Goal: Task Accomplishment & Management: Use online tool/utility

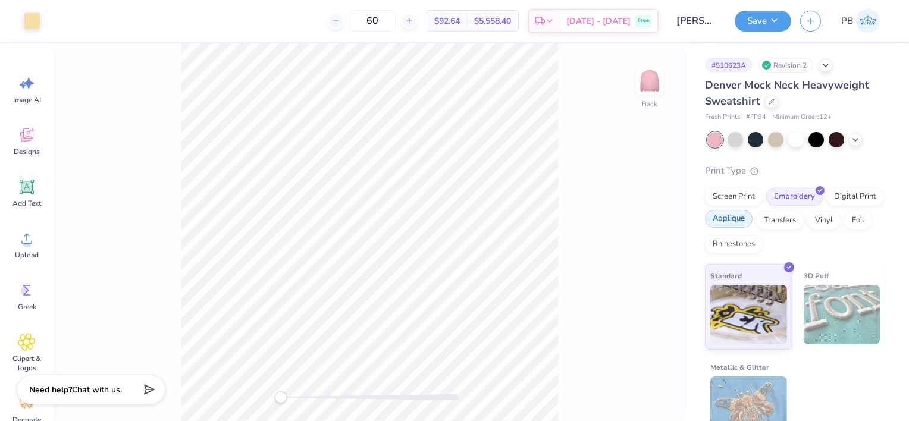
click at [752, 226] on div "Applique" at bounding box center [729, 219] width 48 height 18
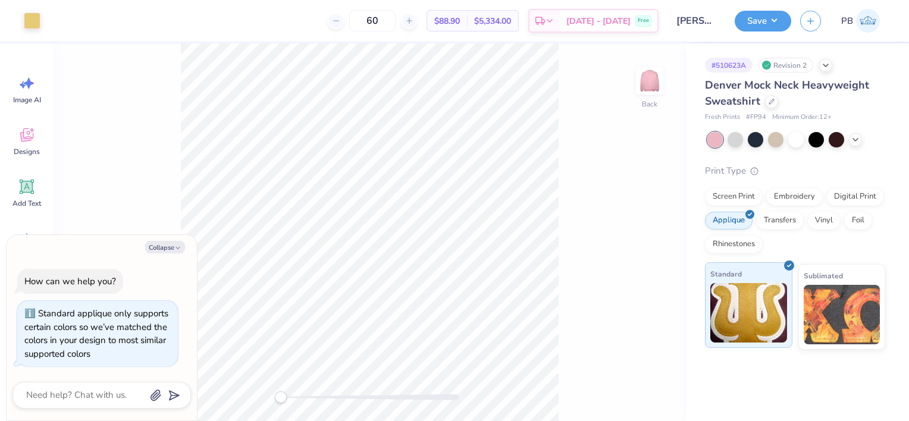
click at [761, 327] on img at bounding box center [748, 312] width 77 height 59
click at [783, 21] on button "Save" at bounding box center [763, 19] width 57 height 21
type textarea "x"
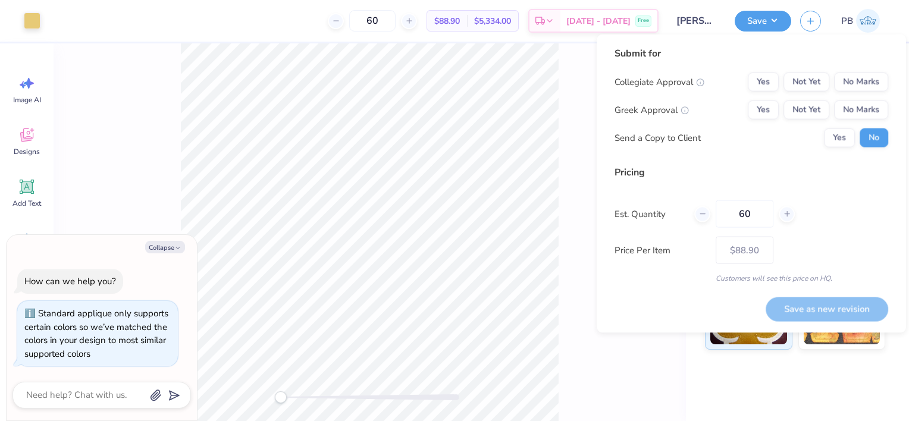
click at [808, 197] on div "Pricing Est. Quantity 60 Price Per Item $88.90 Customers will see this price on…" at bounding box center [751, 224] width 274 height 118
drag, startPoint x: 758, startPoint y: 214, endPoint x: 657, endPoint y: 226, distance: 101.9
click at [657, 226] on div "Est. Quantity 60" at bounding box center [751, 213] width 274 height 27
type input "125"
type textarea "x"
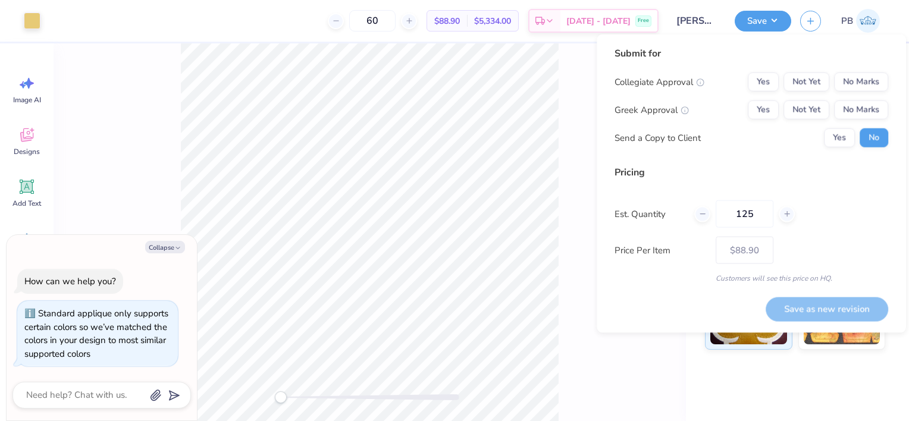
type input "125"
type textarea "x"
type input "– –"
type textarea "x"
type input "$87.51"
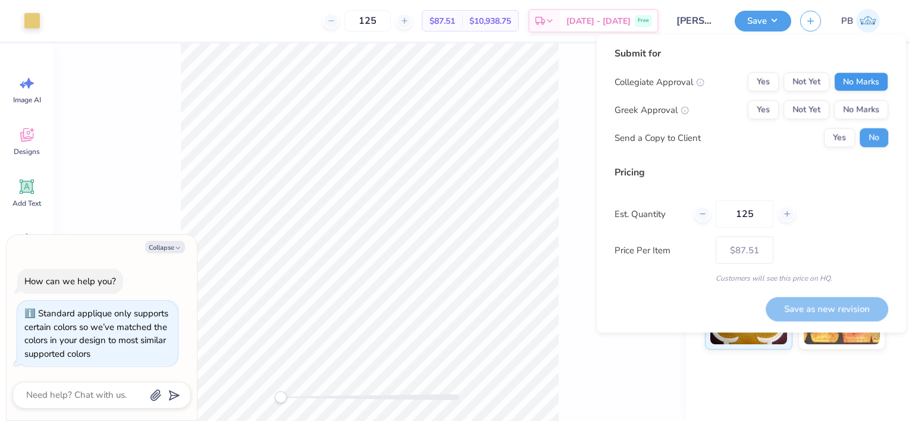
type input "125"
click at [865, 86] on button "No Marks" at bounding box center [861, 82] width 54 height 19
click at [771, 112] on button "Yes" at bounding box center [763, 110] width 31 height 19
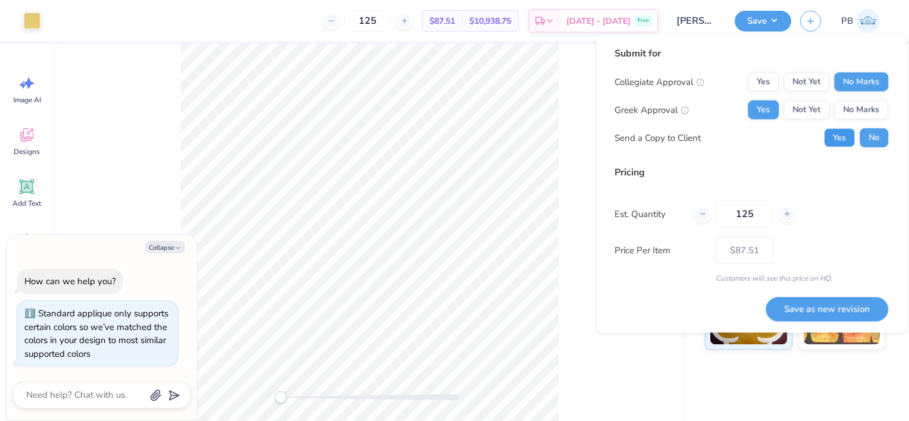
click at [839, 134] on button "Yes" at bounding box center [839, 137] width 31 height 19
click at [814, 305] on button "Save as new revision" at bounding box center [827, 309] width 123 height 24
type textarea "x"
type input "– –"
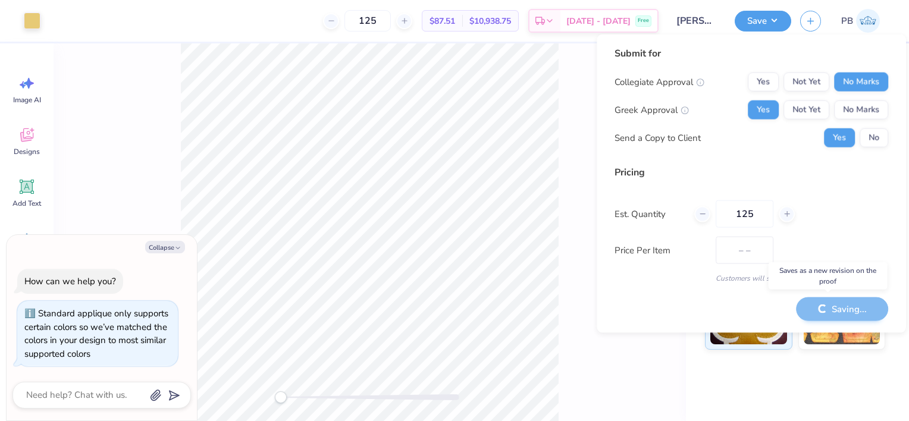
type textarea "x"
type input "$87.51"
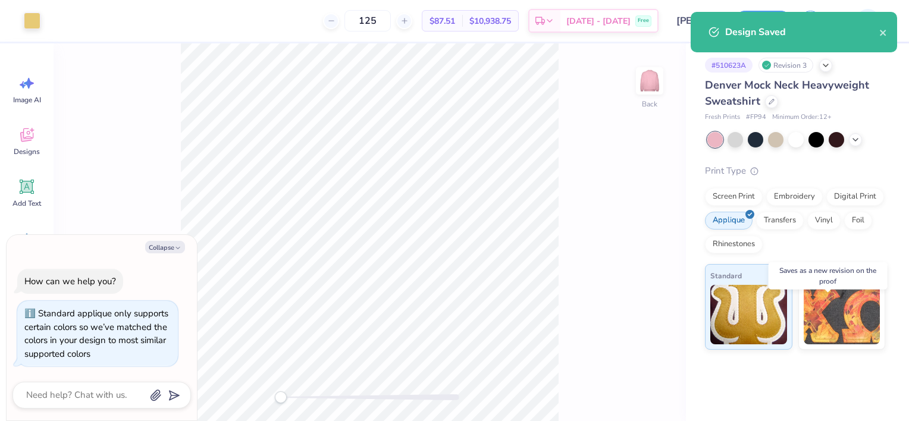
type textarea "x"
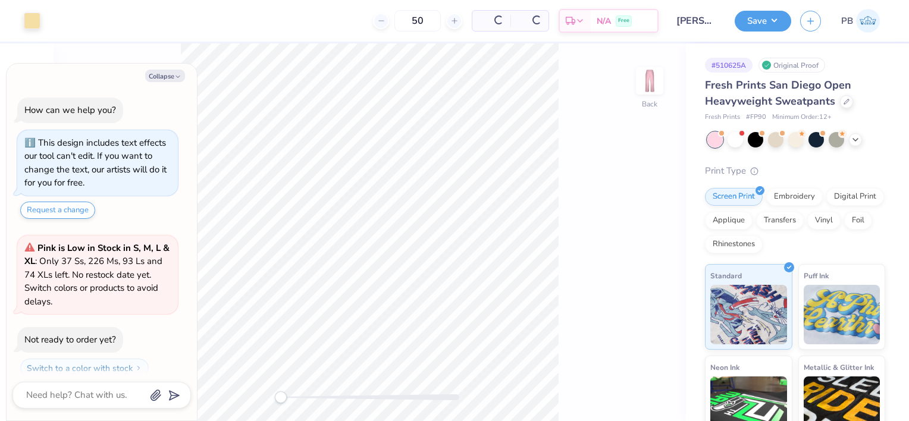
scroll to position [10, 0]
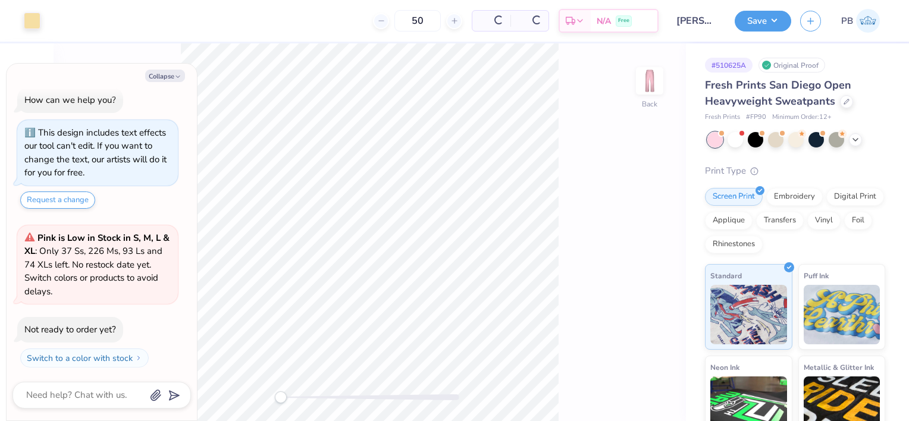
type textarea "x"
